Goal: Check status: Check status

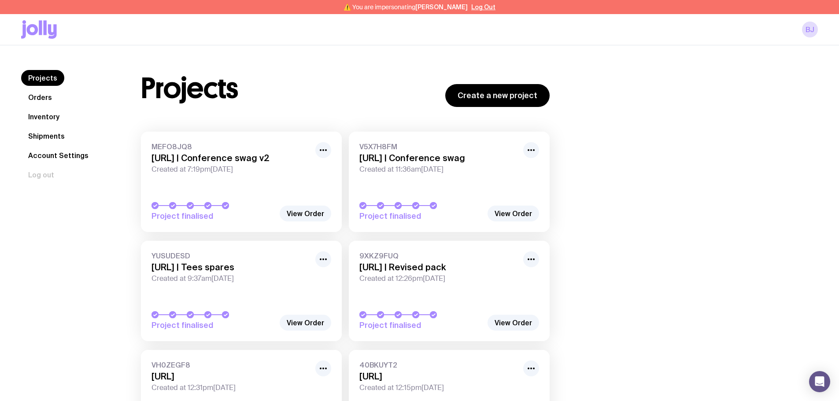
click at [50, 98] on link "Orders" at bounding box center [40, 97] width 38 height 16
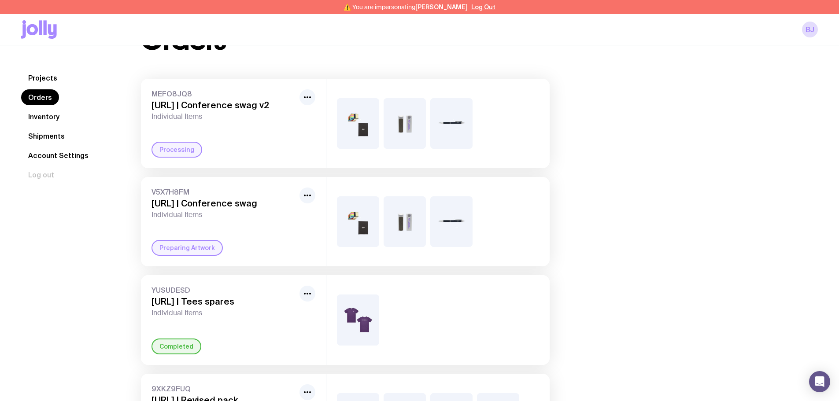
scroll to position [176, 0]
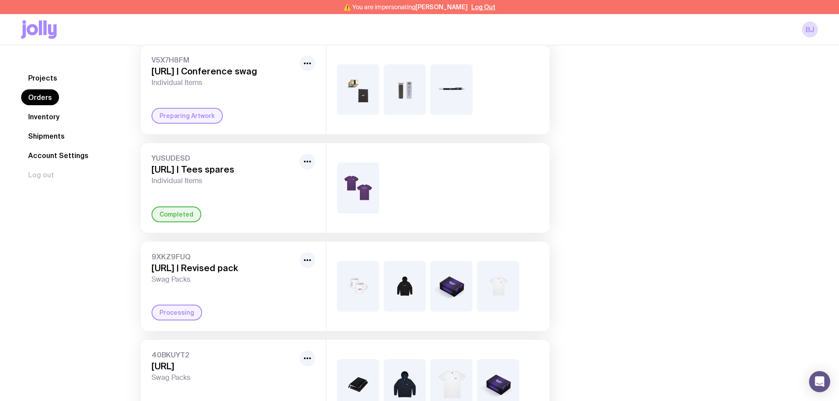
click at [53, 122] on link "Inventory" at bounding box center [43, 117] width 45 height 16
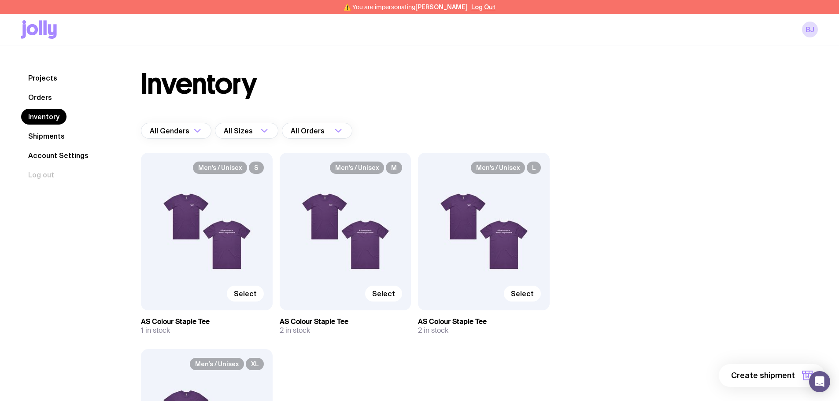
scroll to position [88, 0]
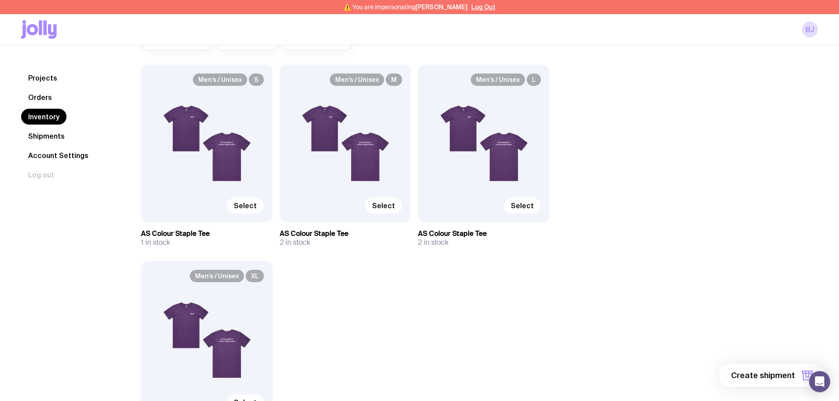
click at [359, 157] on div "Men’s / Unisex M Select" at bounding box center [346, 144] width 132 height 158
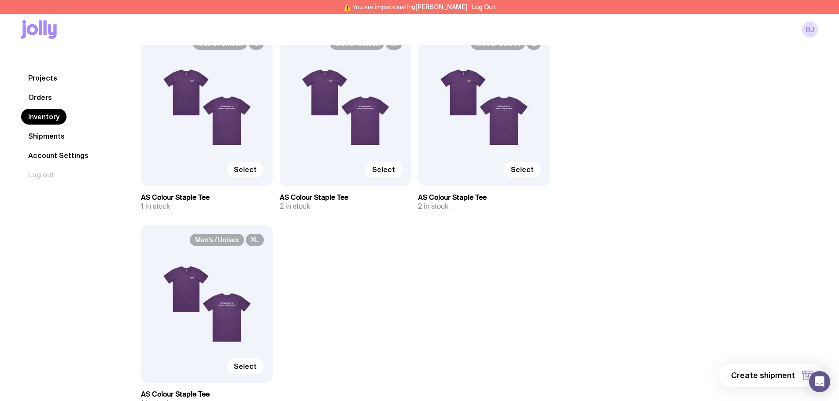
scroll to position [176, 0]
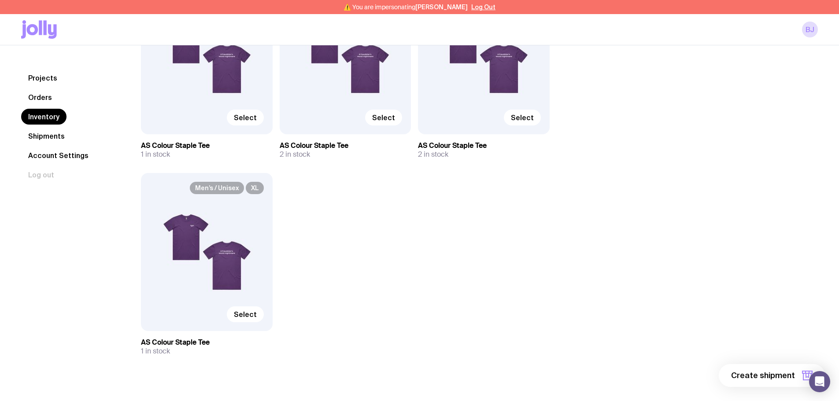
click at [362, 65] on div "Men’s / Unisex M Select" at bounding box center [346, 56] width 132 height 158
click at [391, 112] on label "Select" at bounding box center [383, 118] width 37 height 16
click at [0, 0] on input "Select" at bounding box center [0, 0] width 0 height 0
click at [390, 117] on span "Selected" at bounding box center [379, 117] width 32 height 9
click at [0, 0] on input "Selected" at bounding box center [0, 0] width 0 height 0
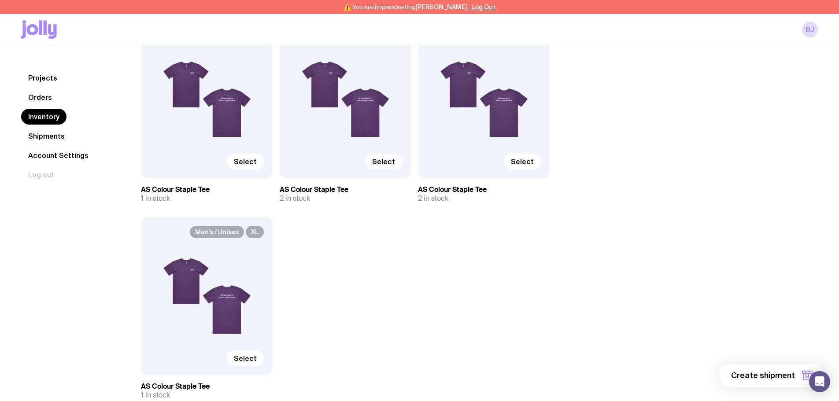
scroll to position [44, 0]
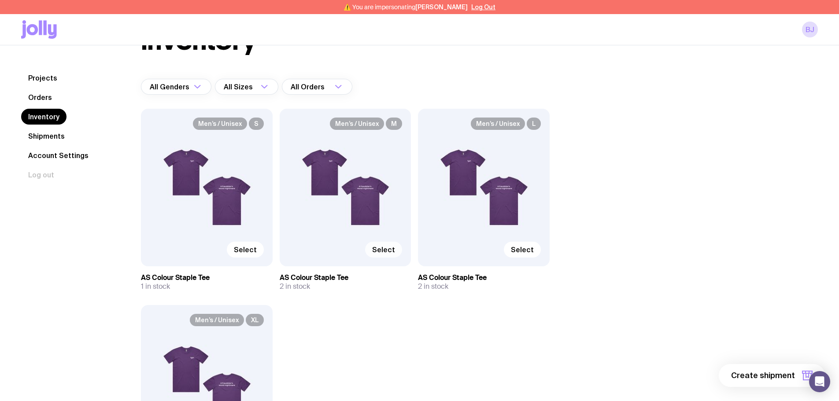
click at [347, 169] on div "Men’s / Unisex M Select" at bounding box center [346, 188] width 132 height 158
click at [227, 146] on div "Men’s / Unisex S Select" at bounding box center [207, 188] width 132 height 158
drag, startPoint x: 230, startPoint y: 151, endPoint x: 241, endPoint y: 181, distance: 31.8
click at [233, 156] on div "Men’s / Unisex S Select" at bounding box center [207, 188] width 132 height 158
click at [255, 250] on span "Select" at bounding box center [245, 249] width 23 height 9
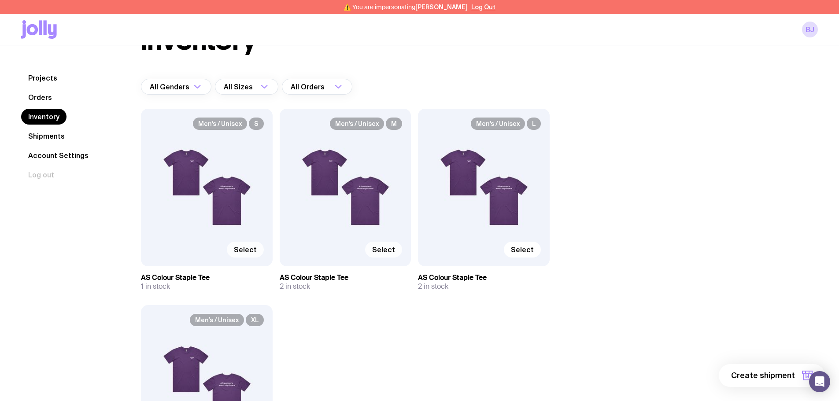
click at [0, 0] on input "Select" at bounding box center [0, 0] width 0 height 0
click at [254, 248] on span "Selected" at bounding box center [241, 249] width 32 height 9
click at [0, 0] on input "Selected" at bounding box center [0, 0] width 0 height 0
click at [46, 97] on link "Orders" at bounding box center [40, 97] width 38 height 16
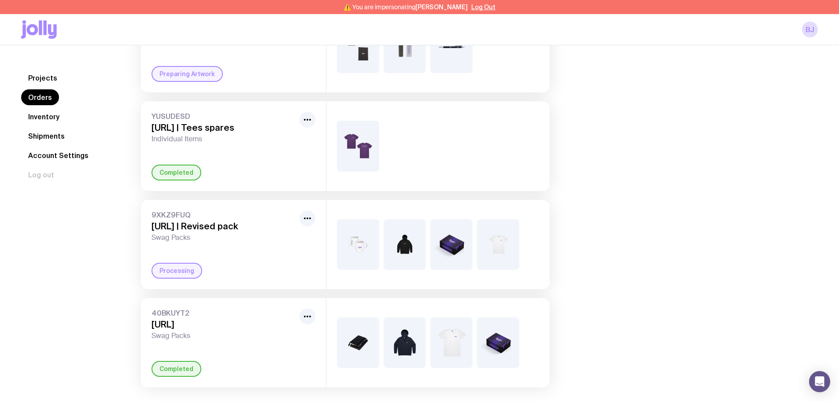
scroll to position [220, 0]
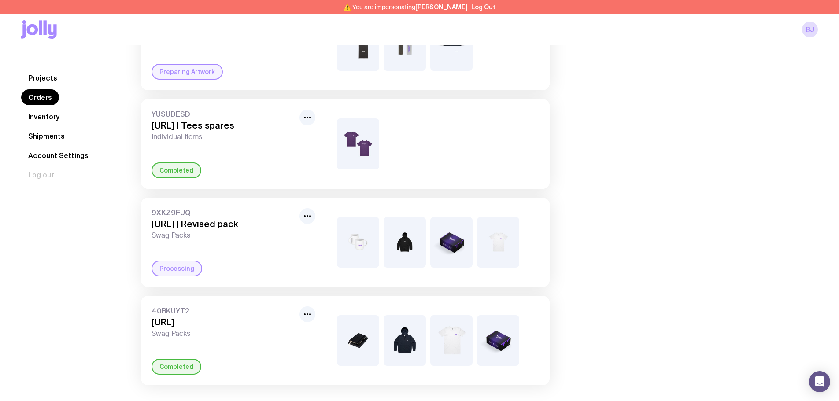
click at [182, 268] on div "Processing" at bounding box center [177, 269] width 51 height 16
click at [172, 210] on span "9XKZ9FUQ" at bounding box center [224, 212] width 144 height 9
click at [189, 236] on span "Swag Packs" at bounding box center [224, 235] width 144 height 9
click at [179, 264] on div "Processing" at bounding box center [177, 269] width 51 height 16
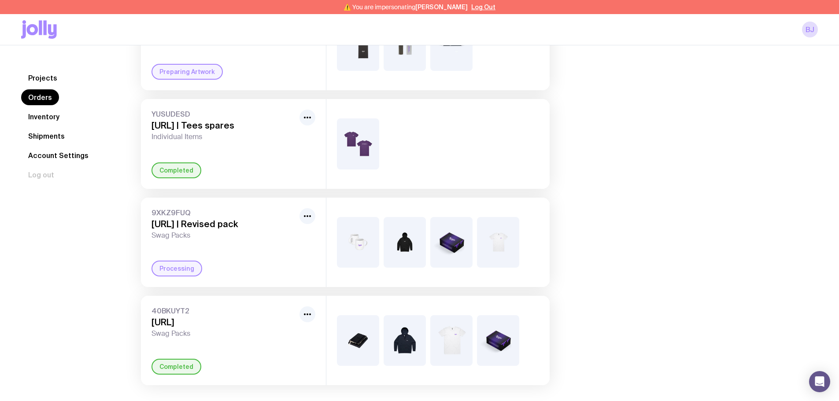
click at [184, 236] on span "Swag Packs" at bounding box center [224, 235] width 144 height 9
click at [214, 222] on h3 "[URL] | Revised pack" at bounding box center [224, 224] width 144 height 11
drag, startPoint x: 183, startPoint y: 211, endPoint x: 263, endPoint y: 229, distance: 82.5
click at [187, 211] on span "9XKZ9FUQ" at bounding box center [224, 212] width 144 height 9
click at [502, 242] on img at bounding box center [498, 242] width 42 height 51
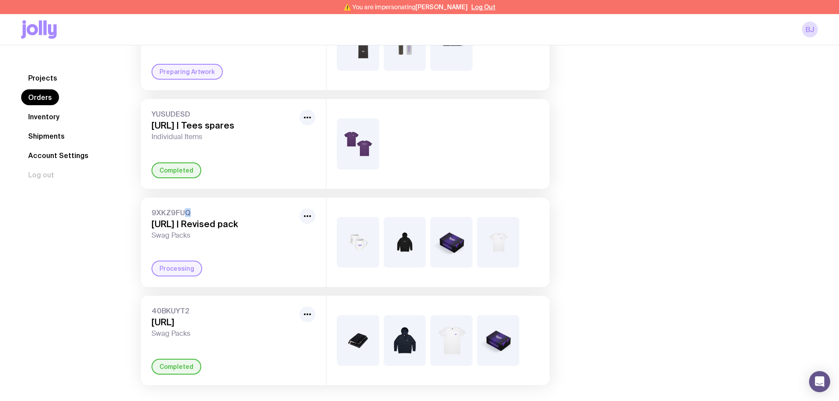
click at [347, 239] on img at bounding box center [358, 242] width 42 height 51
click at [176, 269] on div "Processing" at bounding box center [177, 269] width 51 height 16
drag, startPoint x: 188, startPoint y: 231, endPoint x: 187, endPoint y: 207, distance: 24.3
click at [188, 230] on div "9XKZ9FUQ Apate.ai | Revised pack Swag Packs" at bounding box center [224, 224] width 144 height 32
click at [187, 207] on div "9XKZ9FUQ Apate.ai | Revised pack Swag Packs Processing" at bounding box center [233, 242] width 185 height 89
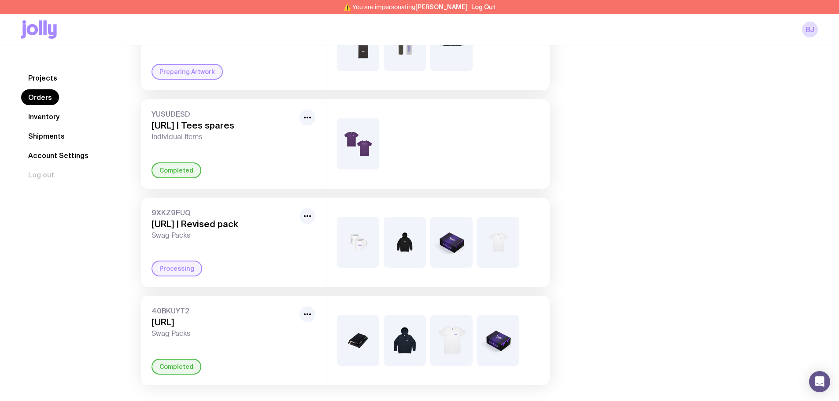
scroll to position [229, 0]
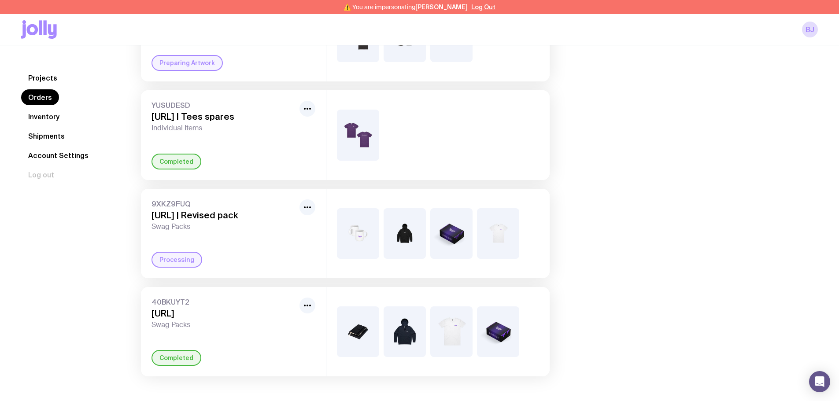
drag, startPoint x: 270, startPoint y: 317, endPoint x: 520, endPoint y: 348, distance: 252.5
click at [517, 349] on div "40BKUYT2 Apate.ai Swag Packs Completed" at bounding box center [345, 331] width 409 height 89
click at [520, 348] on div at bounding box center [437, 331] width 223 height 89
drag, startPoint x: 611, startPoint y: 338, endPoint x: 605, endPoint y: 337, distance: 5.7
click at [608, 338] on div "Orders MEFO8JQ8 Apate.ai | Conference swag v2 Individual Items Processing V5X7H…" at bounding box center [469, 109] width 698 height 536
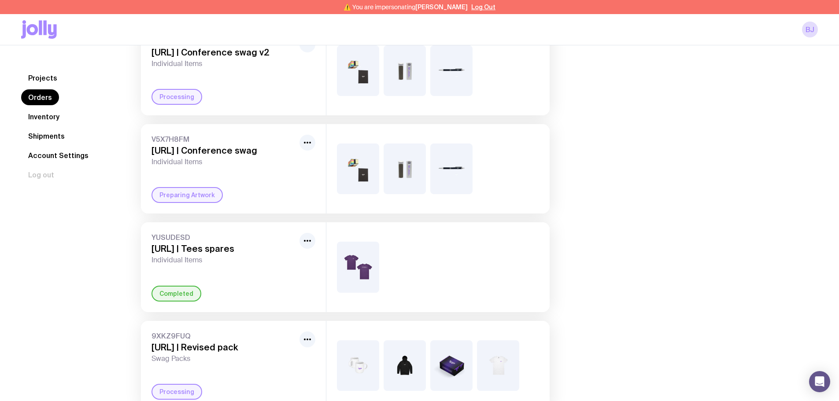
scroll to position [44, 0]
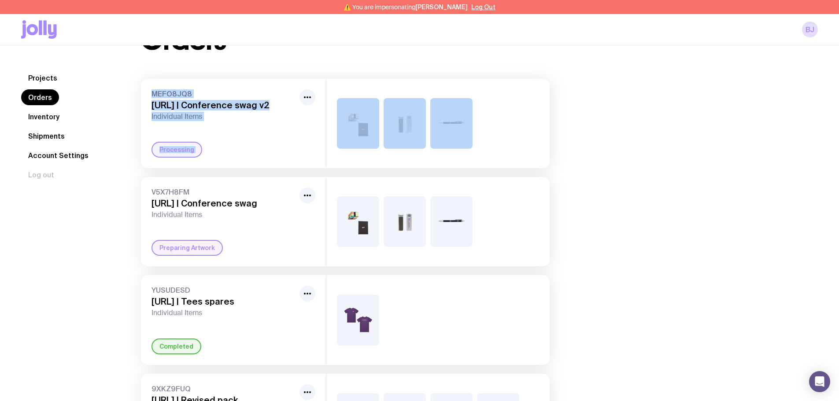
drag, startPoint x: 498, startPoint y: 133, endPoint x: 139, endPoint y: 89, distance: 362.1
click at [139, 89] on div "Orders MEFO8JQ8 Apate.ai | Conference swag v2 Individual Items Processing V5X7H…" at bounding box center [345, 294] width 451 height 536
click at [152, 90] on span "MEFO8JQ8" at bounding box center [224, 93] width 144 height 9
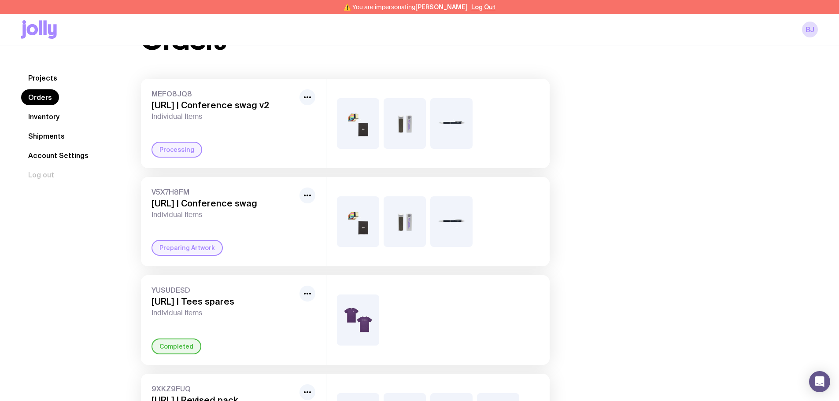
click at [187, 112] on span "Individual Items" at bounding box center [224, 116] width 144 height 9
click at [360, 130] on img at bounding box center [358, 123] width 42 height 51
click at [407, 120] on img at bounding box center [405, 123] width 42 height 51
click at [446, 120] on img at bounding box center [451, 123] width 42 height 51
click at [380, 107] on div at bounding box center [437, 123] width 223 height 89
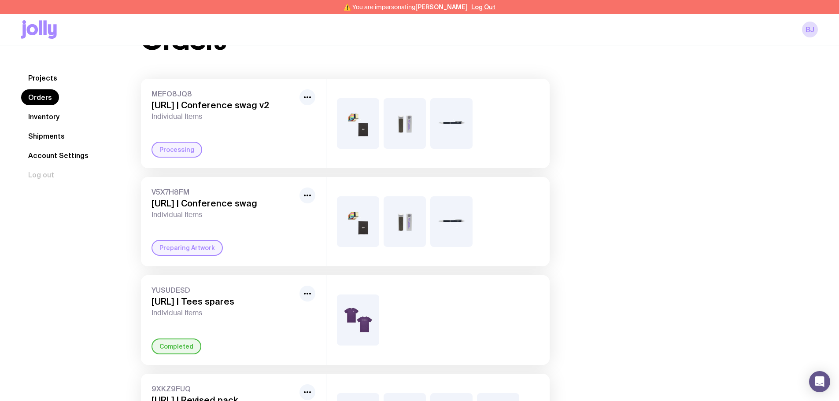
click at [361, 125] on img at bounding box center [358, 123] width 42 height 51
drag, startPoint x: 274, startPoint y: 102, endPoint x: 190, endPoint y: 108, distance: 83.9
click at [190, 108] on h3 "Apate.ai | Conference swag v2" at bounding box center [224, 105] width 144 height 11
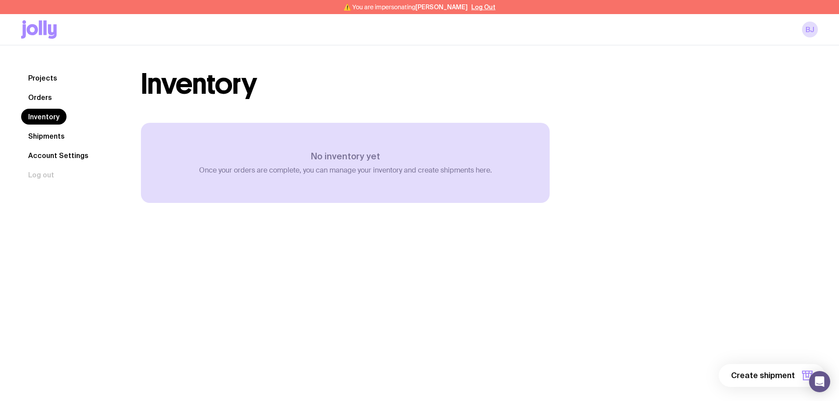
click at [39, 104] on link "Orders" at bounding box center [40, 97] width 38 height 16
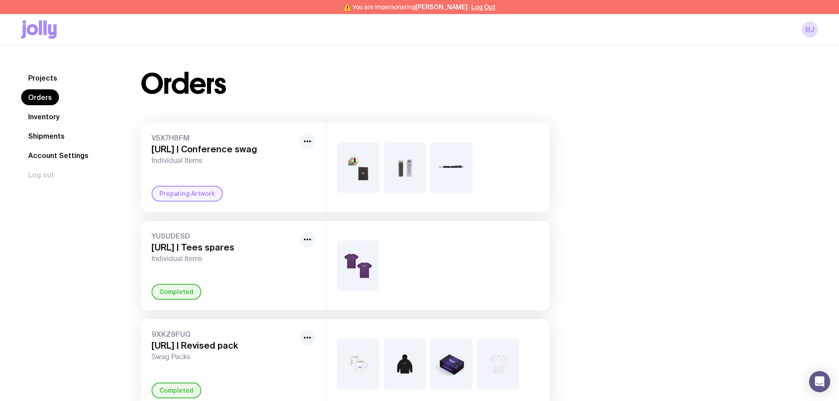
click at [309, 239] on icon "button" at bounding box center [307, 239] width 11 height 11
click at [75, 237] on div "Projects Orders Inventory Shipments Account Settings Log out" at bounding box center [70, 278] width 99 height 416
click at [49, 82] on link "Projects" at bounding box center [42, 78] width 43 height 16
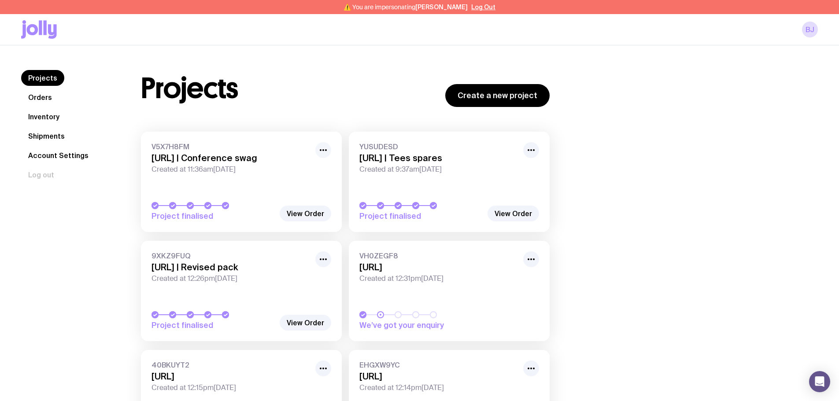
click at [325, 148] on icon "button" at bounding box center [323, 150] width 11 height 11
click at [715, 242] on div "Projects Create a new project V5X7H8FM Apate.ai | Conference swag Created at 11…" at bounding box center [469, 264] width 698 height 389
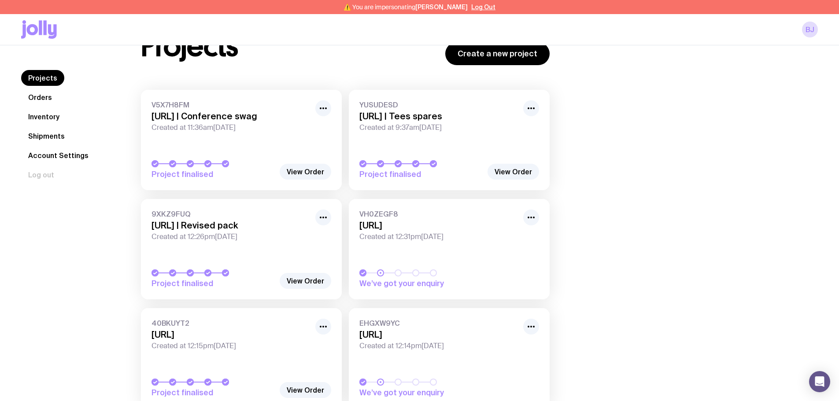
scroll to position [83, 0]
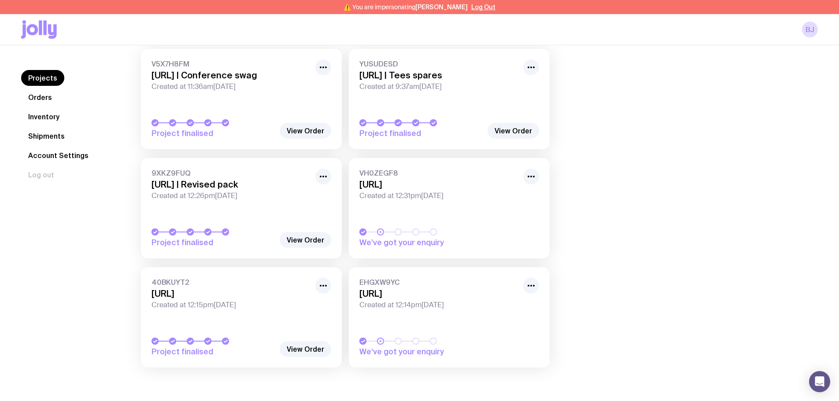
click at [45, 102] on link "Orders" at bounding box center [40, 97] width 38 height 16
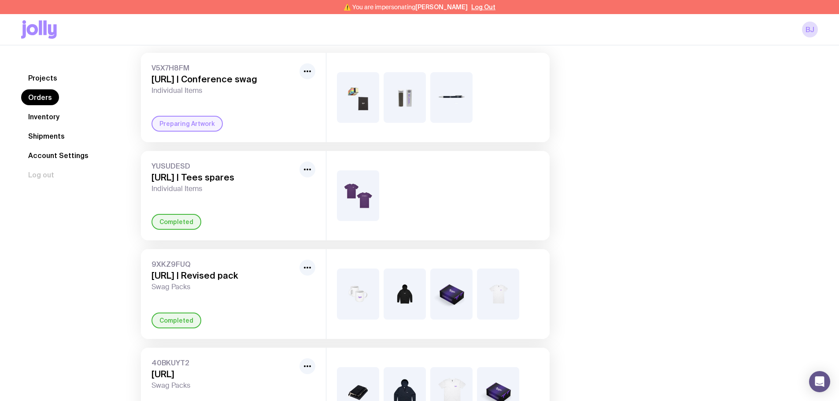
scroll to position [87, 0]
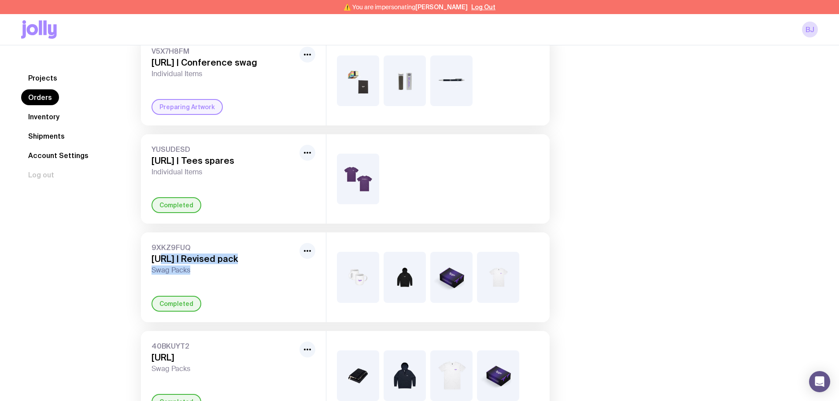
drag, startPoint x: 201, startPoint y: 274, endPoint x: 161, endPoint y: 256, distance: 44.2
click at [161, 256] on div "9XKZ9FUQ Apate.ai | Revised pack Swag Packs" at bounding box center [224, 259] width 144 height 32
click at [252, 275] on div "9XKZ9FUQ [URL] | Revised pack Swag Packs Completed" at bounding box center [233, 277] width 185 height 89
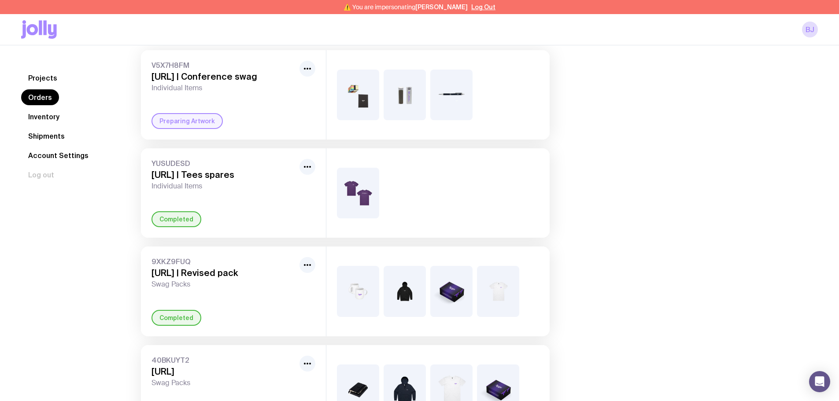
scroll to position [0, 0]
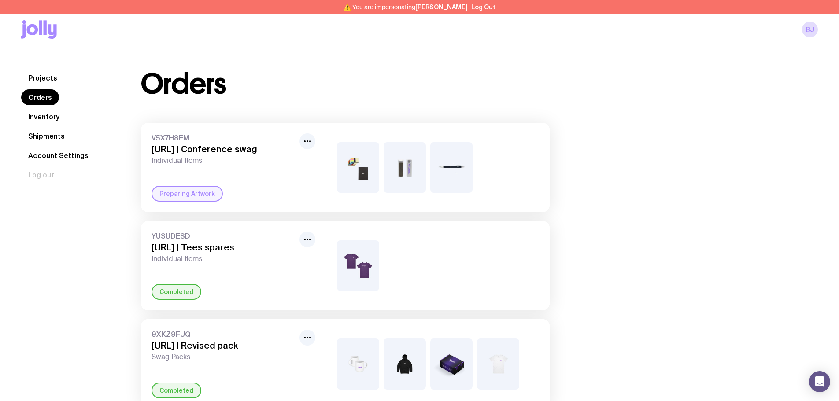
drag, startPoint x: 275, startPoint y: 154, endPoint x: 166, endPoint y: 162, distance: 109.5
click at [166, 160] on div "V5X7H8FM Apate.ai | Conference swag Individual Items" at bounding box center [224, 149] width 144 height 32
click at [184, 194] on div "Preparing Artwork" at bounding box center [187, 194] width 71 height 16
click at [228, 180] on div "V5X7H8FM Apate.ai | Conference swag Individual Items Preparing Artwork" at bounding box center [233, 167] width 185 height 89
drag, startPoint x: 189, startPoint y: 184, endPoint x: 143, endPoint y: 138, distance: 64.5
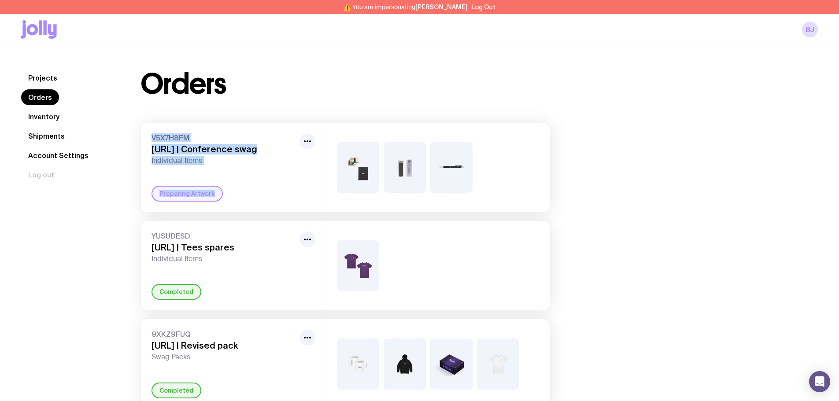
click at [143, 138] on div "V5X7H8FM Apate.ai | Conference swag Individual Items Preparing Artwork" at bounding box center [233, 167] width 185 height 89
drag, startPoint x: 255, startPoint y: 183, endPoint x: 242, endPoint y: 178, distance: 14.2
click at [254, 183] on div "V5X7H8FM Apate.ai | Conference swag Individual Items Preparing Artwork" at bounding box center [233, 167] width 185 height 89
click at [256, 175] on div "V5X7H8FM Apate.ai | Conference swag Individual Items Preparing Artwork" at bounding box center [233, 167] width 185 height 89
click at [215, 153] on h3 "[URL] | Conference swag" at bounding box center [224, 149] width 144 height 11
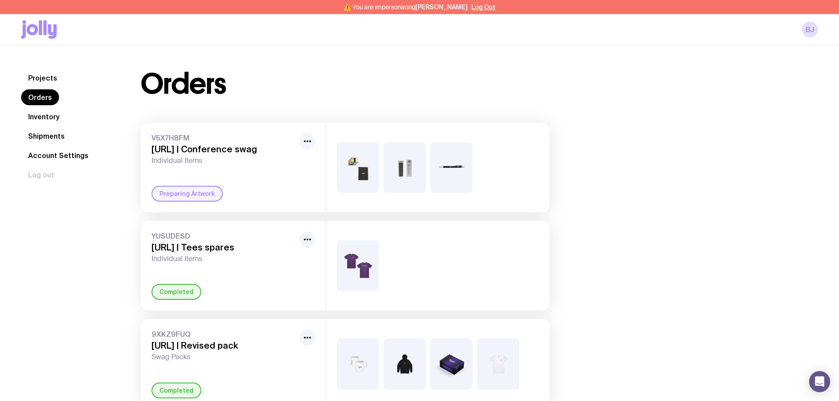
click at [193, 135] on span "V5X7H8FM" at bounding box center [224, 137] width 144 height 9
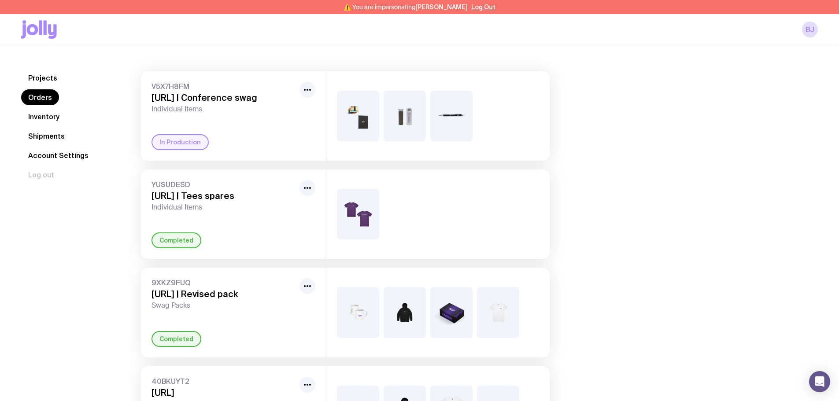
scroll to position [43, 0]
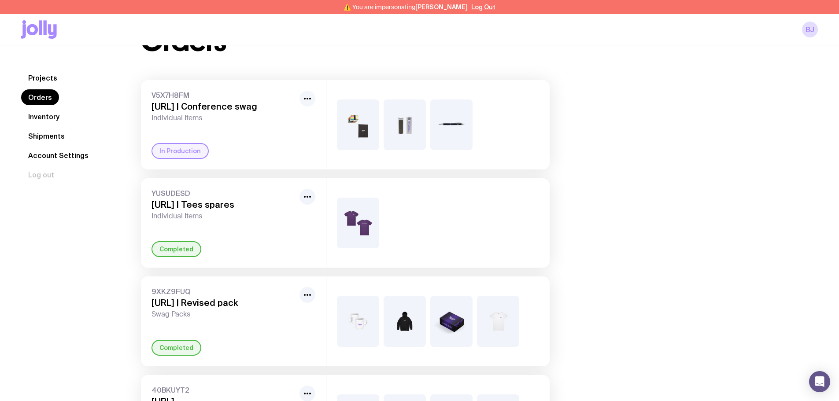
click at [305, 96] on icon "button" at bounding box center [307, 98] width 11 height 11
click at [252, 155] on div "In Production" at bounding box center [234, 151] width 164 height 16
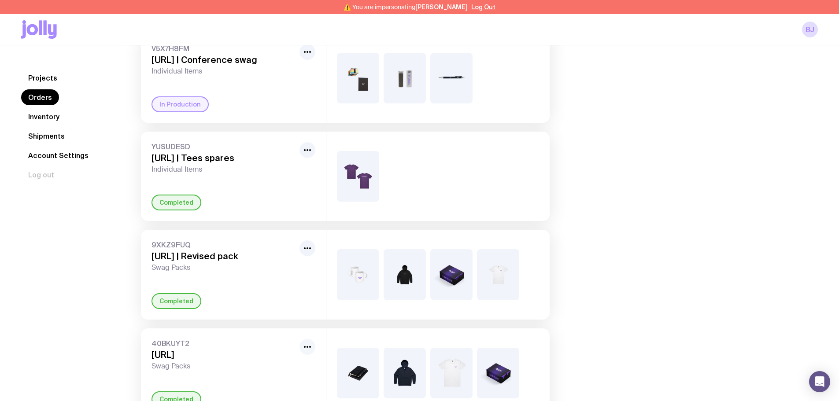
scroll to position [0, 0]
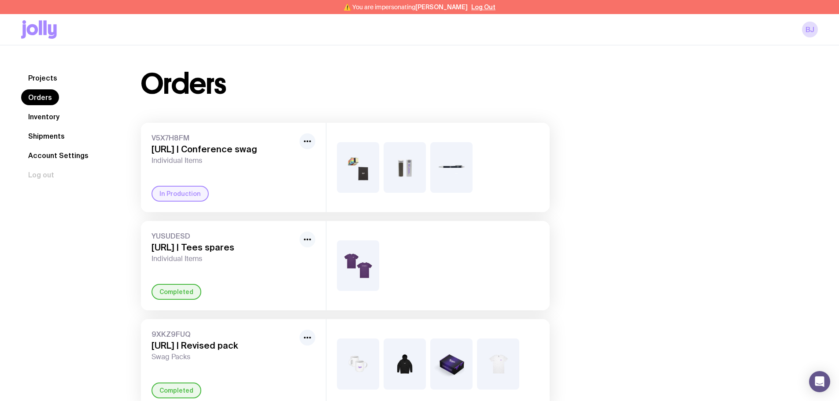
click at [308, 241] on icon "button" at bounding box center [307, 239] width 11 height 11
drag, startPoint x: 219, startPoint y: 251, endPoint x: 219, endPoint y: 245, distance: 5.7
click at [219, 245] on h3 "[URL] | Tees spares" at bounding box center [224, 247] width 144 height 11
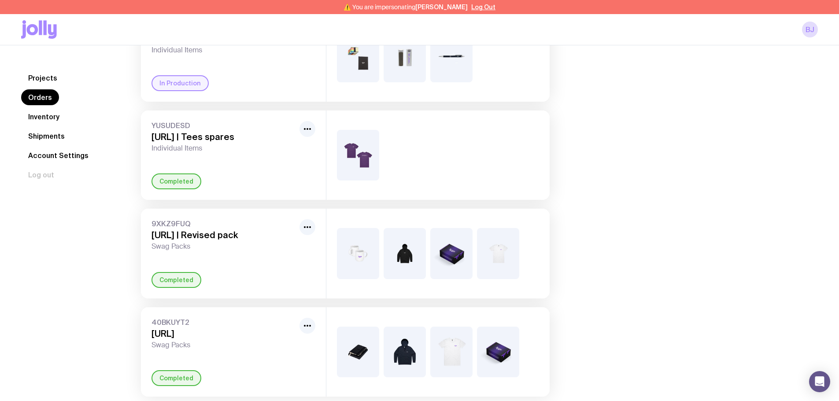
scroll to position [131, 0]
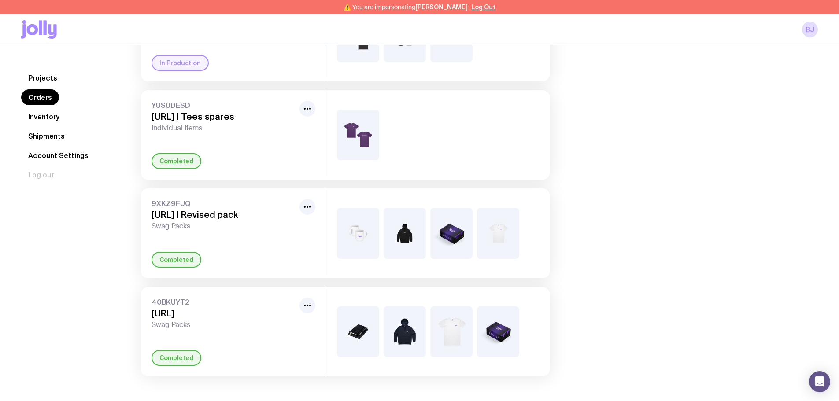
drag, startPoint x: 243, startPoint y: 213, endPoint x: 144, endPoint y: 214, distance: 99.6
click at [144, 214] on div "9XKZ9FUQ [URL] | Revised pack Swag Packs Completed" at bounding box center [233, 233] width 185 height 89
click at [43, 120] on link "Inventory" at bounding box center [43, 117] width 45 height 16
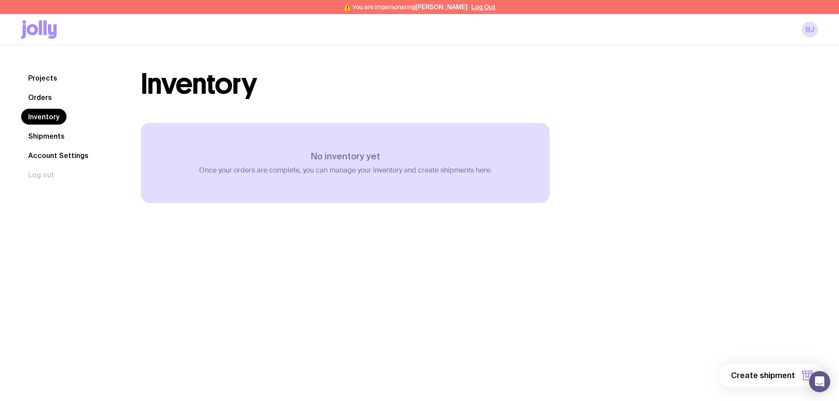
click at [353, 295] on div "Projects Orders Inventory Shipments Account Settings Log out Projects Orders In…" at bounding box center [419, 245] width 839 height 401
click at [48, 100] on link "Orders" at bounding box center [40, 97] width 38 height 16
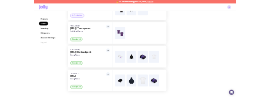
scroll to position [131, 0]
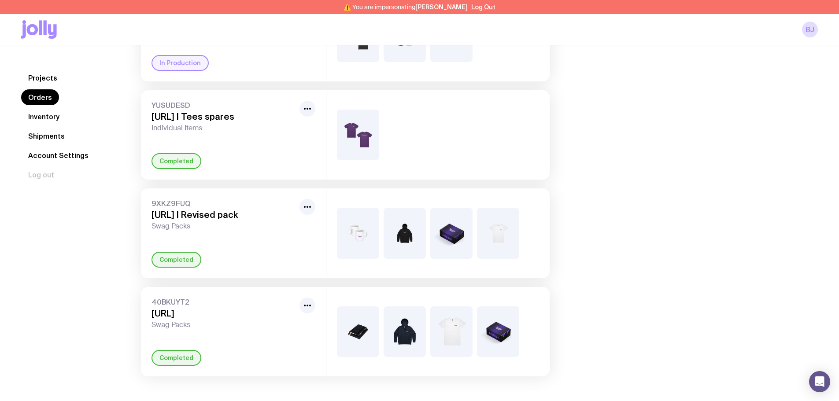
drag, startPoint x: 213, startPoint y: 195, endPoint x: 205, endPoint y: 198, distance: 8.1
click at [206, 197] on div "9XKZ9FUQ [URL] | Revised pack Swag Packs Completed" at bounding box center [233, 233] width 185 height 89
drag, startPoint x: 191, startPoint y: 202, endPoint x: 152, endPoint y: 202, distance: 38.8
click at [152, 202] on span "9XKZ9FUQ" at bounding box center [224, 203] width 144 height 9
copy span "9XKZ9FUQ"
